Goal: Communication & Community: Answer question/provide support

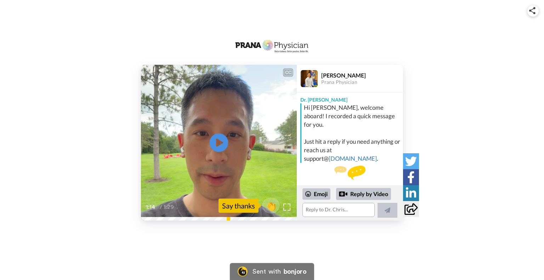
click at [221, 142] on icon "Play/Pause" at bounding box center [219, 143] width 19 height 34
click at [219, 140] on icon "Play/Pause" at bounding box center [219, 143] width 19 height 34
click at [235, 128] on video at bounding box center [219, 143] width 156 height 156
click at [219, 141] on icon "Play/Pause" at bounding box center [219, 143] width 19 height 34
click at [361, 194] on div "Reply by Video" at bounding box center [363, 194] width 55 height 12
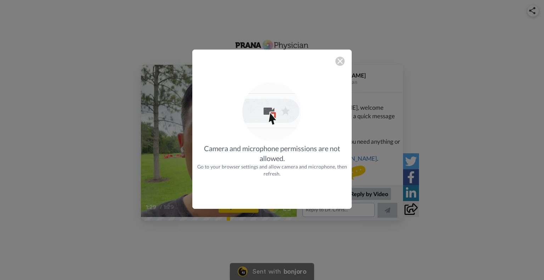
click at [339, 60] on img at bounding box center [340, 61] width 6 height 6
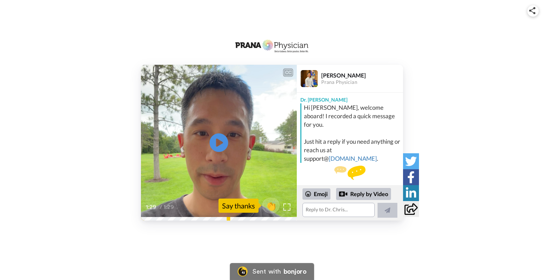
click at [215, 137] on icon at bounding box center [219, 143] width 19 height 19
click at [320, 196] on div "Emoji" at bounding box center [317, 194] width 28 height 11
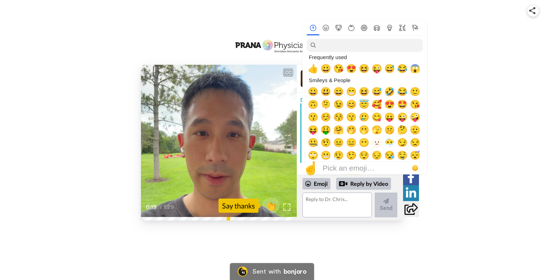
click at [471, 15] on div "CC Play/Pause So if you don't receive those notifications for there's a v fly s…" at bounding box center [272, 121] width 544 height 242
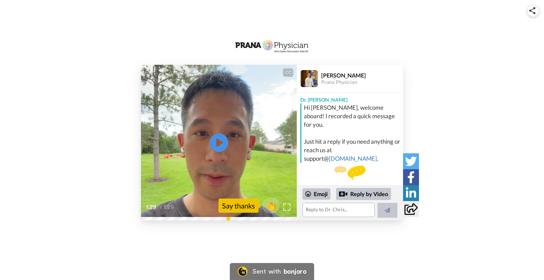
click at [219, 140] on icon at bounding box center [219, 143] width 19 height 19
click at [370, 196] on div "Reply by Video" at bounding box center [363, 194] width 55 height 12
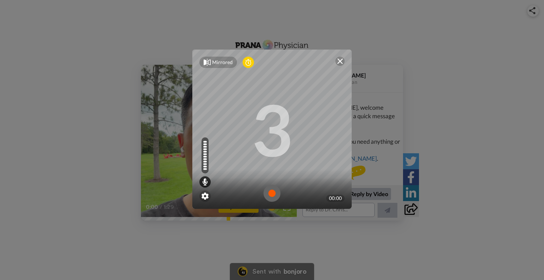
click at [269, 195] on img at bounding box center [272, 193] width 17 height 17
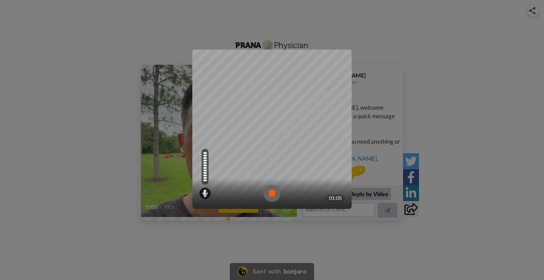
click at [268, 195] on img at bounding box center [272, 193] width 17 height 17
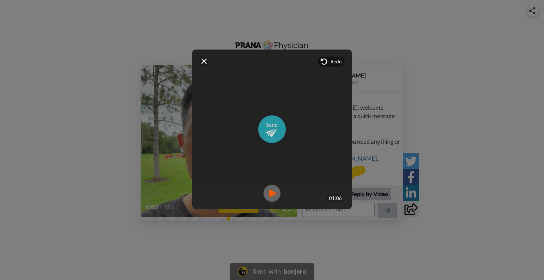
click at [267, 130] on img at bounding box center [272, 130] width 28 height 28
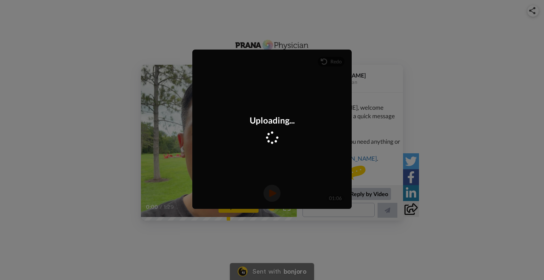
scroll to position [50, 0]
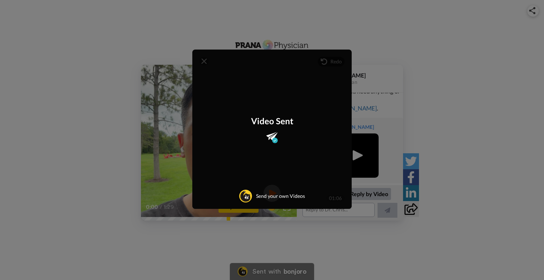
click at [267, 130] on div "Video Sent" at bounding box center [272, 123] width 42 height 17
